Goal: Task Accomplishment & Management: Complete application form

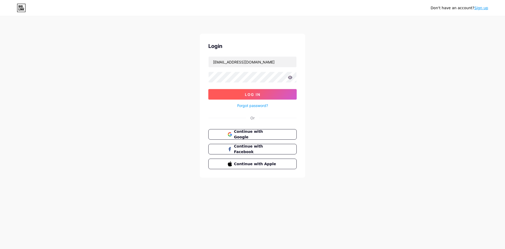
click at [263, 97] on button "Log In" at bounding box center [252, 94] width 88 height 11
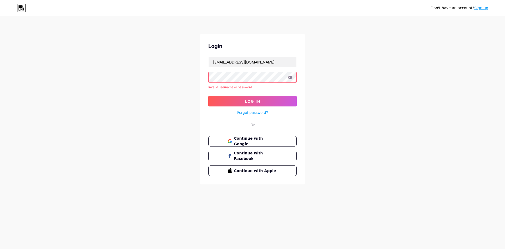
click at [290, 78] on icon at bounding box center [290, 77] width 4 height 3
click at [346, 161] on div "Don't have an account? Sign up Login [EMAIL_ADDRESS][DOMAIN_NAME] Invalid usern…" at bounding box center [252, 100] width 505 height 201
click at [240, 62] on input "[EMAIL_ADDRESS][DOMAIN_NAME]" at bounding box center [253, 62] width 88 height 11
click at [238, 60] on input "[EMAIL_ADDRESS][DOMAIN_NAME]" at bounding box center [253, 62] width 88 height 11
click at [270, 64] on input "[EMAIL_ADDRESS][DOMAIN_NAME]" at bounding box center [253, 62] width 88 height 11
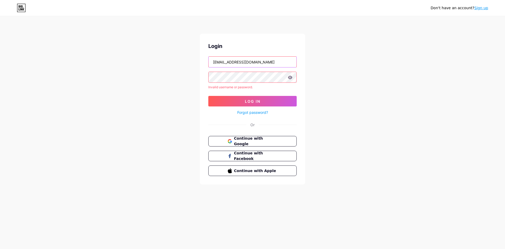
type input "[EMAIL_ADDRESS][DOMAIN_NAME]"
click at [261, 98] on button "Log In" at bounding box center [252, 101] width 88 height 11
click at [484, 9] on link "Sign up" at bounding box center [482, 8] width 14 height 4
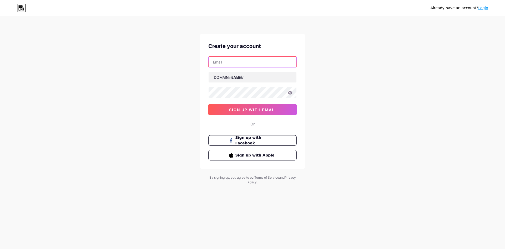
click at [255, 62] on input "text" at bounding box center [253, 62] width 88 height 11
type input "[EMAIL_ADDRESS][DOMAIN_NAME]"
click at [246, 79] on input "text" at bounding box center [253, 77] width 88 height 11
type input "afzco"
